Goal: Check status

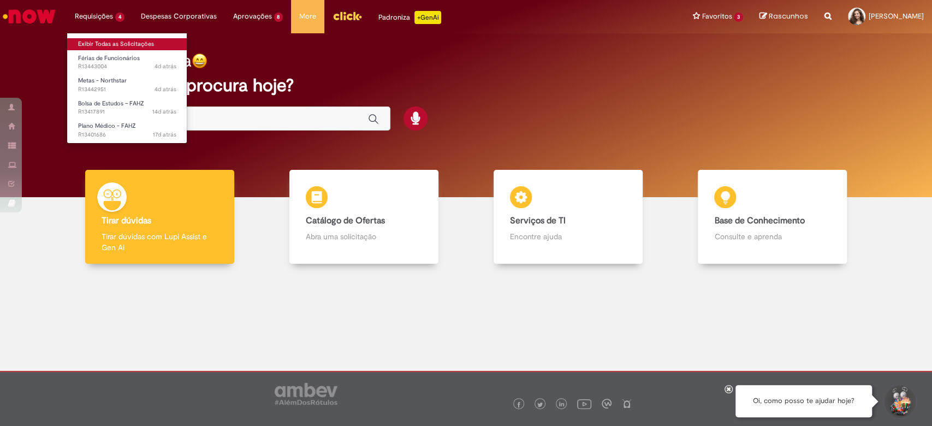
click at [121, 43] on link "Exibir Todas as Solicitações" at bounding box center [127, 44] width 120 height 12
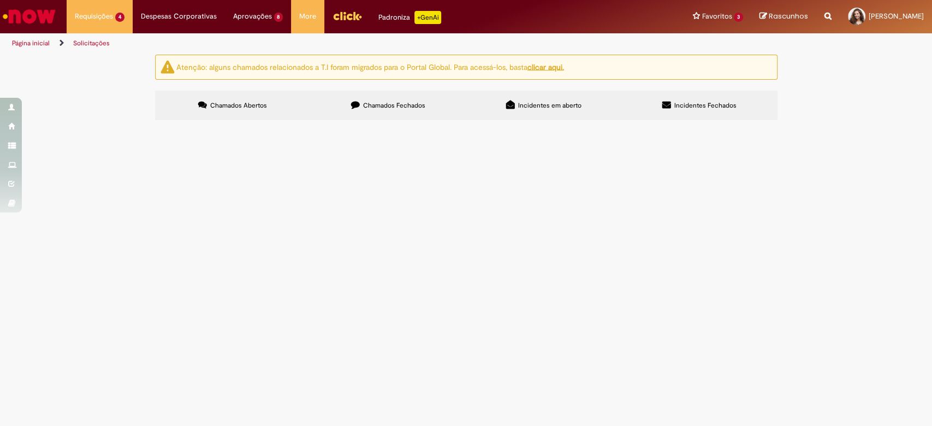
click at [0, 0] on span "Olá, bom dia. Minhas férias estão marcadas no sistema da seguinte forma: 1) [DA…" at bounding box center [0, 0] width 0 height 0
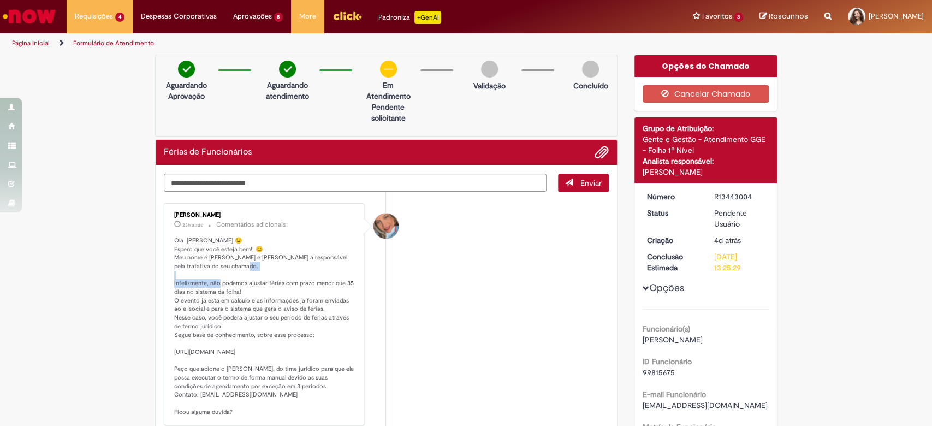
drag, startPoint x: 210, startPoint y: 283, endPoint x: 270, endPoint y: 283, distance: 60.6
click at [270, 283] on p "Olá [PERSON_NAME] 😉 Espero que você esteja bem!! 😊 Meu nome é [PERSON_NAME] e […" at bounding box center [265, 326] width 182 height 180
click at [271, 284] on p "Olá [PERSON_NAME] 😉 Espero que você esteja bem!! 😊 Meu nome é [PERSON_NAME] e […" at bounding box center [265, 326] width 182 height 180
drag, startPoint x: 250, startPoint y: 289, endPoint x: 174, endPoint y: 287, distance: 76.5
click at [174, 287] on p "Olá [PERSON_NAME] 😉 Espero que você esteja bem!! 😊 Meu nome é [PERSON_NAME] e […" at bounding box center [265, 326] width 182 height 180
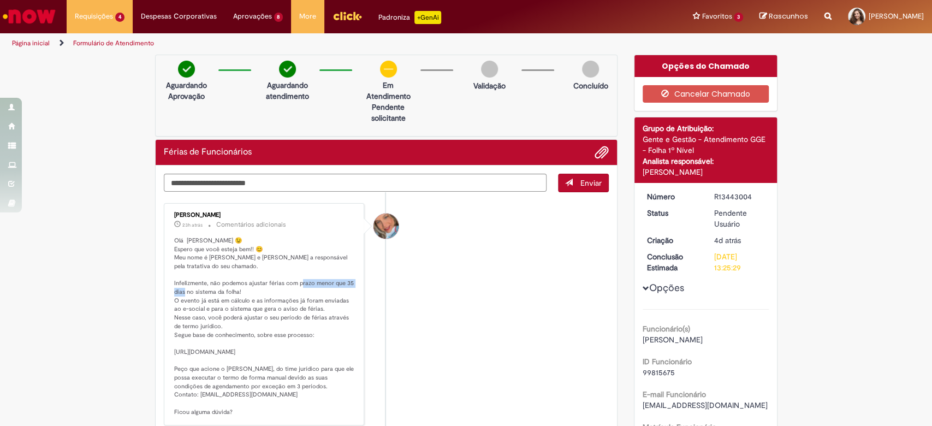
scroll to position [73, 0]
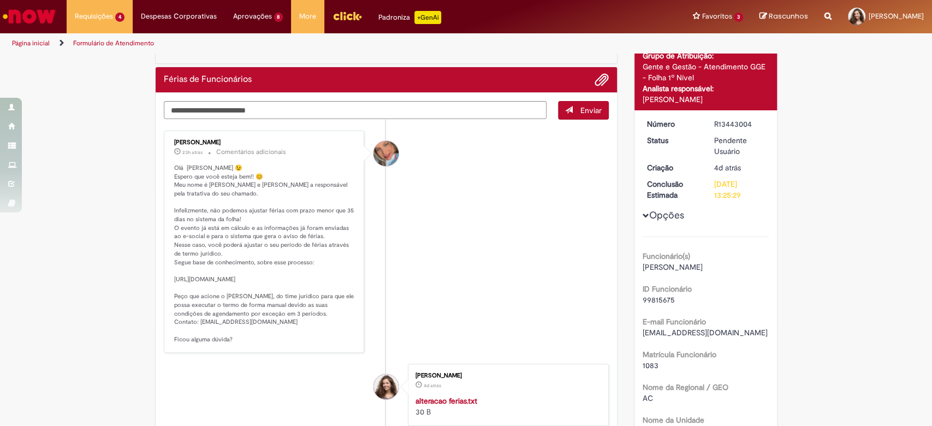
click at [224, 246] on p "Olá [PERSON_NAME] 😉 Espero que você esteja bem!! 😊 Meu nome é [PERSON_NAME] e […" at bounding box center [265, 254] width 182 height 180
drag, startPoint x: 201, startPoint y: 237, endPoint x: 255, endPoint y: 236, distance: 53.5
click at [255, 236] on p "Olá [PERSON_NAME] 😉 Espero que você esteja bem!! 😊 Meu nome é [PERSON_NAME] e […" at bounding box center [265, 254] width 182 height 180
drag, startPoint x: 183, startPoint y: 248, endPoint x: 205, endPoint y: 248, distance: 21.8
click at [205, 248] on p "Olá [PERSON_NAME] 😉 Espero que você esteja bem!! 😊 Meu nome é [PERSON_NAME] e […" at bounding box center [265, 254] width 182 height 180
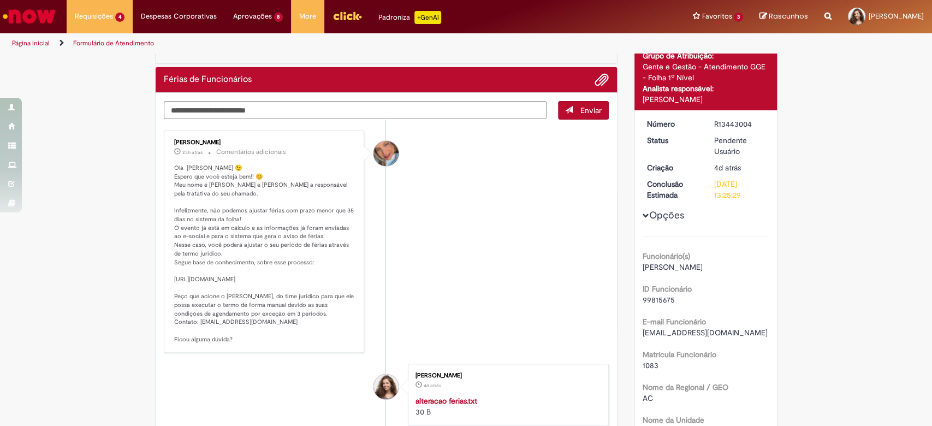
click at [277, 239] on p "Olá [PERSON_NAME] 😉 Espero que você esteja bem!! 😊 Meu nome é [PERSON_NAME] e […" at bounding box center [265, 254] width 182 height 180
drag, startPoint x: 183, startPoint y: 258, endPoint x: 234, endPoint y: 260, distance: 50.8
click at [234, 260] on p "Olá [PERSON_NAME] 😉 Espero que você esteja bem!! 😊 Meu nome é [PERSON_NAME] e […" at bounding box center [265, 254] width 182 height 180
drag, startPoint x: 177, startPoint y: 254, endPoint x: 205, endPoint y: 253, distance: 28.4
click at [205, 253] on p "Olá [PERSON_NAME] 😉 Espero que você esteja bem!! 😊 Meu nome é [PERSON_NAME] e […" at bounding box center [265, 254] width 182 height 180
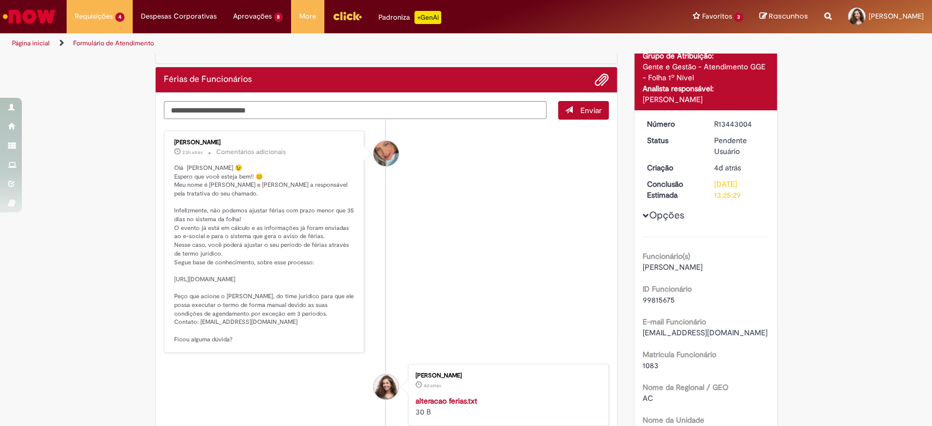
click at [193, 277] on p "Olá [PERSON_NAME] 😉 Espero que você esteja bem!! 😊 Meu nome é [PERSON_NAME] e […" at bounding box center [265, 254] width 182 height 180
drag, startPoint x: 168, startPoint y: 276, endPoint x: 335, endPoint y: 289, distance: 168.1
click at [335, 289] on p "Olá [PERSON_NAME] 😉 Espero que você esteja bem!! 😊 Meu nome é [PERSON_NAME] e […" at bounding box center [265, 254] width 182 height 180
click at [307, 317] on p "Olá [PERSON_NAME] 😉 Espero que você esteja bem!! 😊 Meu nome é [PERSON_NAME] e […" at bounding box center [265, 254] width 182 height 180
drag, startPoint x: 265, startPoint y: 330, endPoint x: 193, endPoint y: 331, distance: 71.5
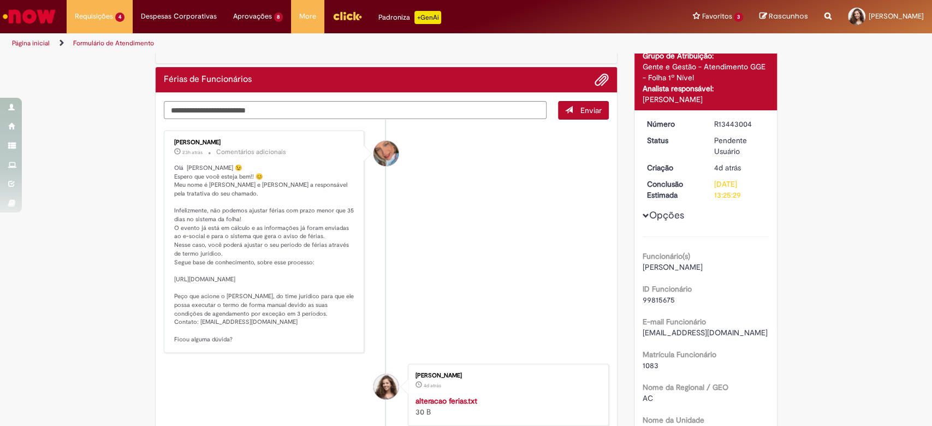
click at [193, 331] on p "Olá [PERSON_NAME] 😉 Espero que você esteja bem!! 😊 Meu nome é [PERSON_NAME] e […" at bounding box center [265, 254] width 182 height 180
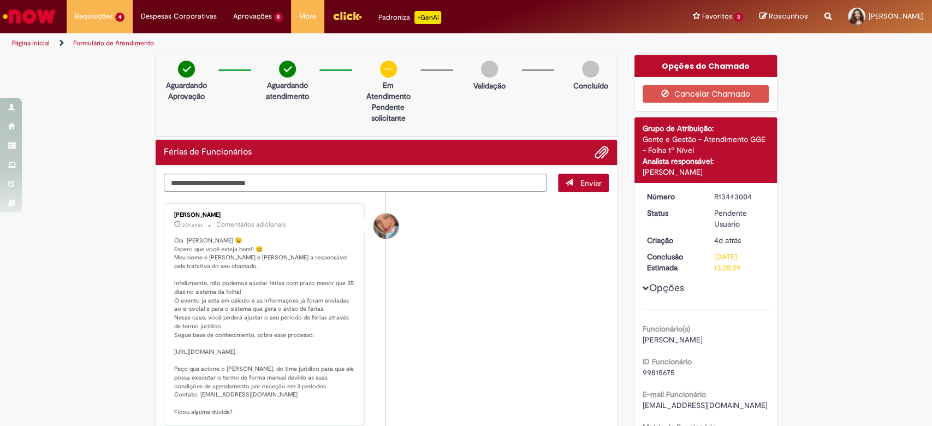
scroll to position [0, 0]
click at [402, 262] on li "[PERSON_NAME] 23h atrás 23 horas atrás Comentários adicionais" at bounding box center [386, 314] width 445 height 222
click at [32, 46] on link "Página inicial" at bounding box center [31, 43] width 38 height 9
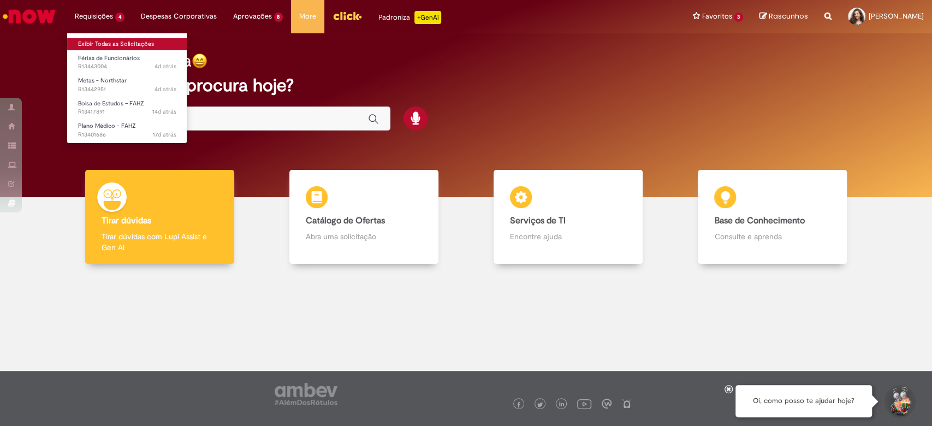
click at [110, 46] on link "Exibir Todas as Solicitações" at bounding box center [127, 44] width 120 height 12
